Goal: Task Accomplishment & Management: Manage account settings

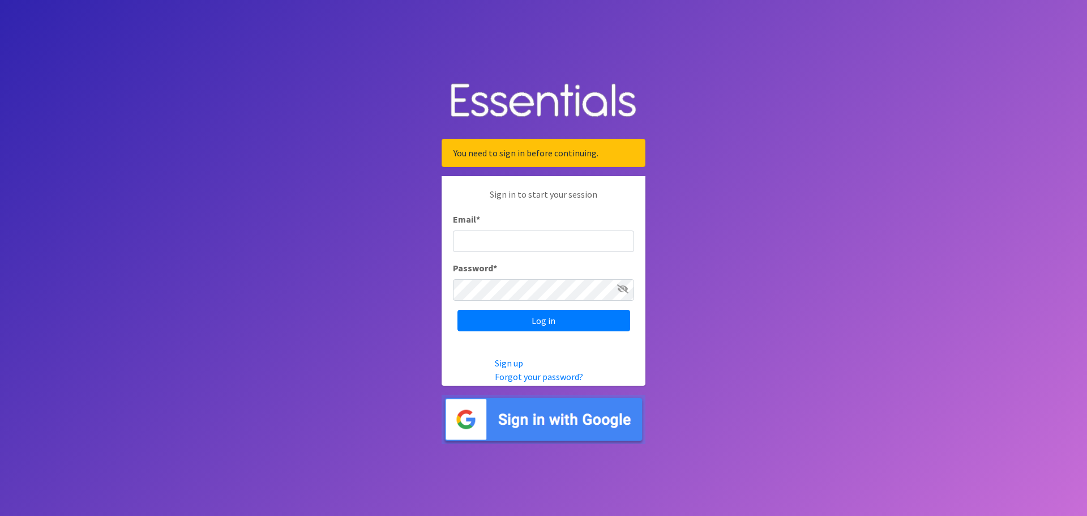
click at [480, 240] on input "Email *" at bounding box center [543, 242] width 181 height 22
type input "[PERSON_NAME][EMAIL_ADDRESS][PERSON_NAME][DOMAIN_NAME]"
click at [458, 310] on input "Log in" at bounding box center [544, 321] width 173 height 22
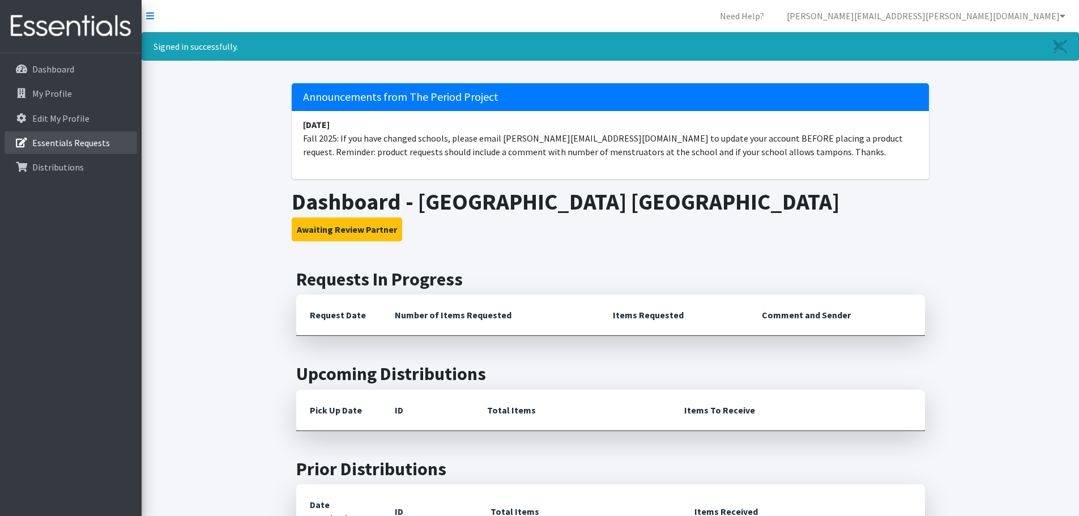
click at [41, 139] on p "Essentials Requests" at bounding box center [71, 142] width 78 height 11
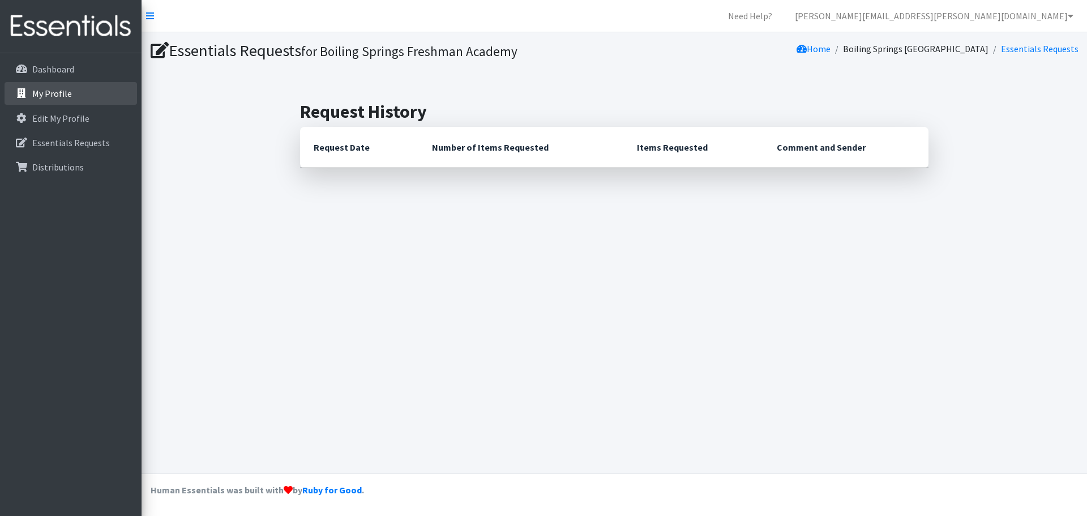
click at [53, 91] on p "My Profile" at bounding box center [52, 93] width 40 height 11
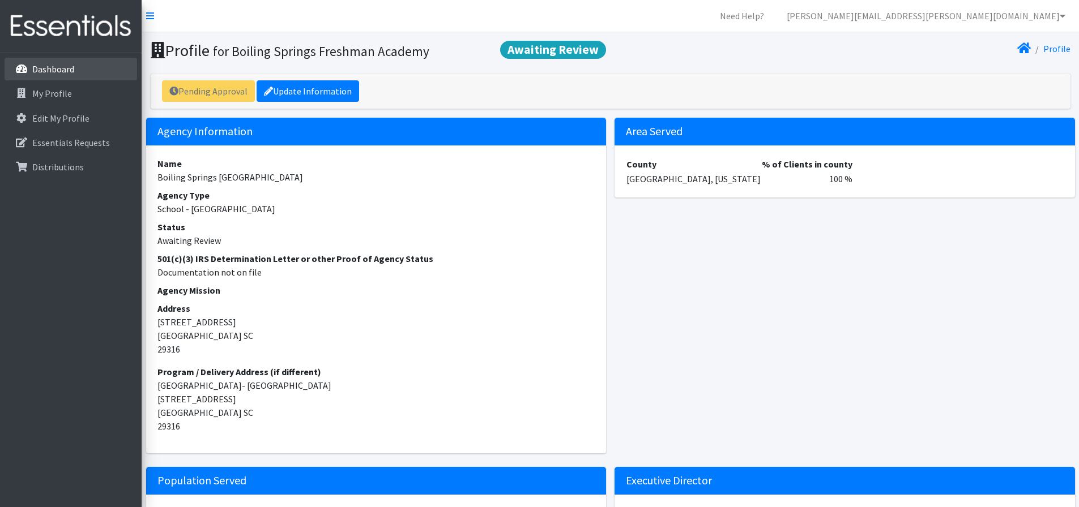
click at [56, 70] on p "Dashboard" at bounding box center [53, 68] width 42 height 11
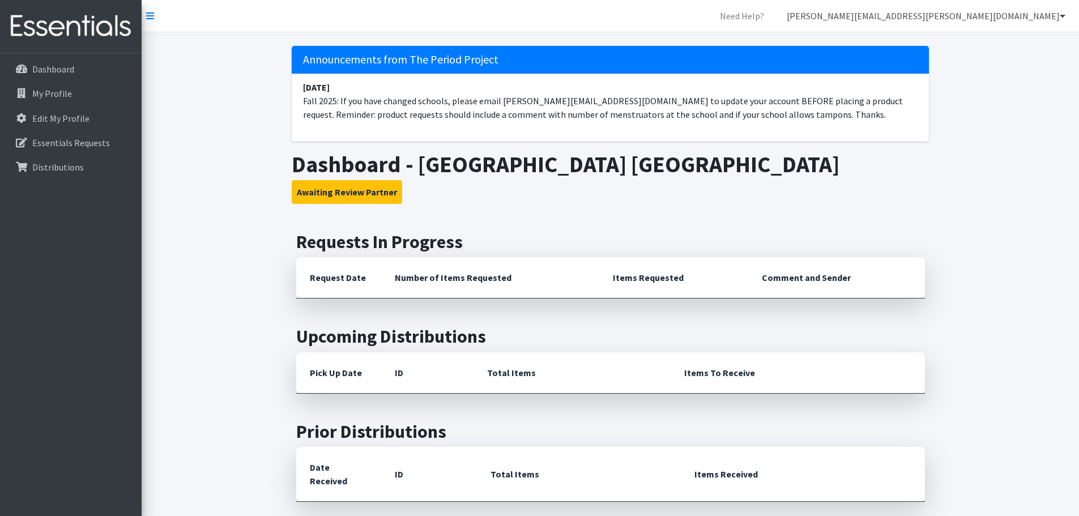
click at [993, 19] on link "[PERSON_NAME][EMAIL_ADDRESS][PERSON_NAME][DOMAIN_NAME]" at bounding box center [926, 16] width 297 height 23
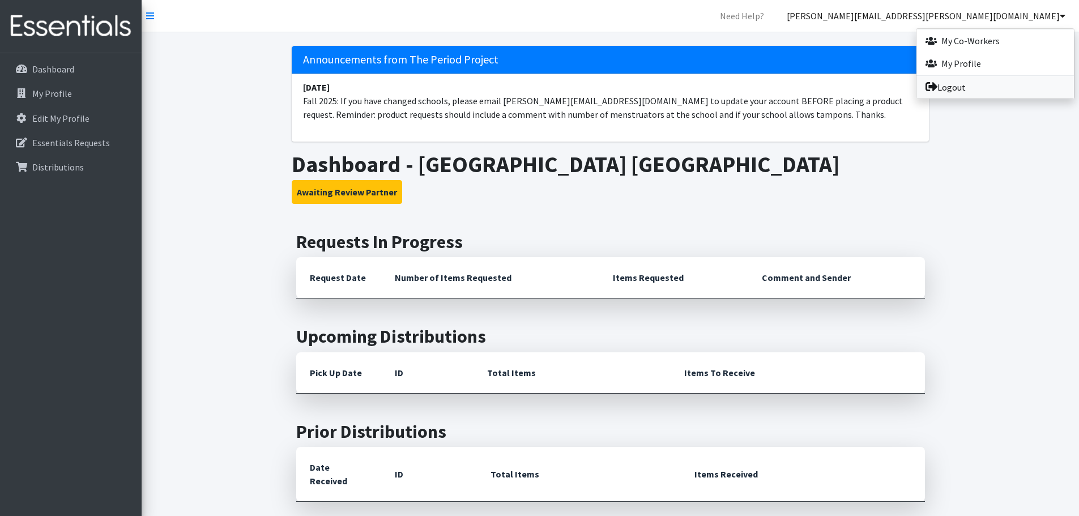
click at [948, 87] on link "Logout" at bounding box center [994, 87] width 157 height 23
